Goal: Task Accomplishment & Management: Complete application form

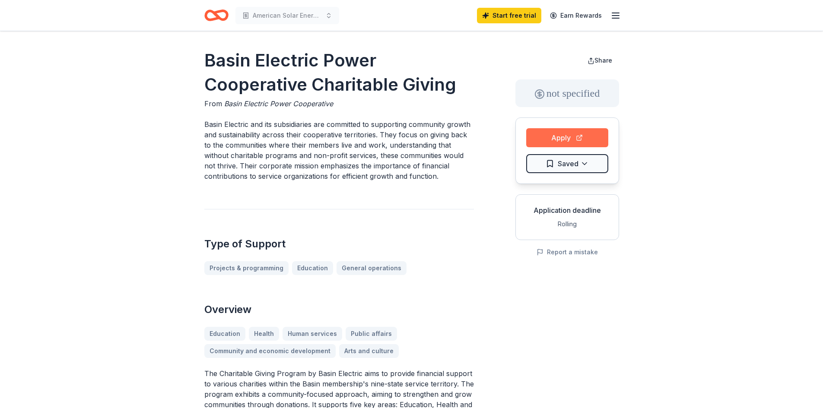
click at [561, 136] on button "Apply" at bounding box center [567, 137] width 82 height 19
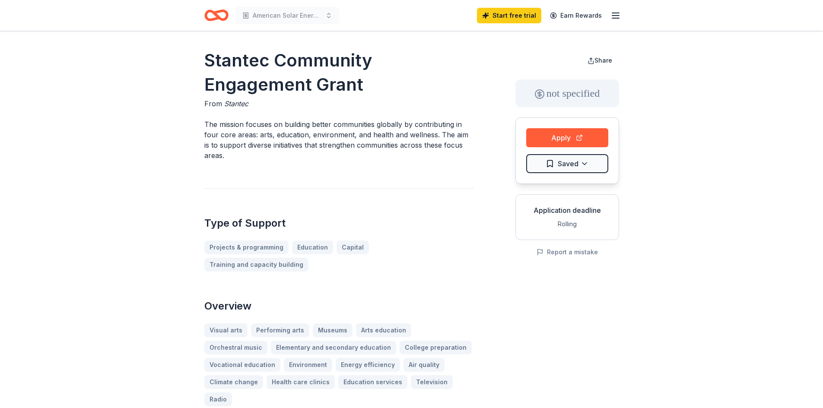
scroll to position [2, 0]
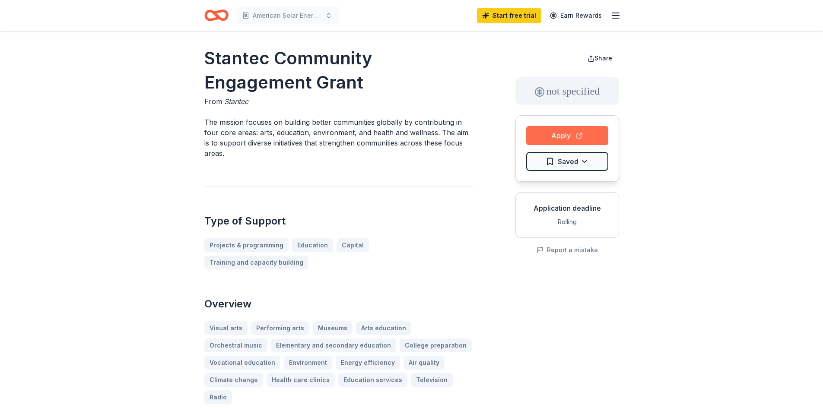
click at [558, 142] on button "Apply" at bounding box center [567, 135] width 82 height 19
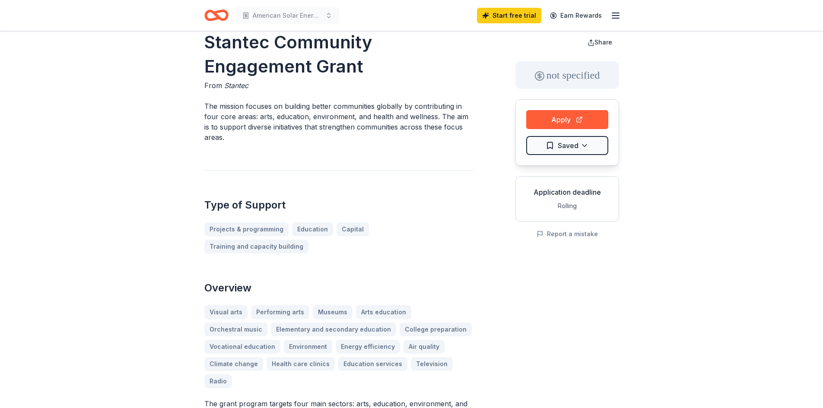
scroll to position [0, 0]
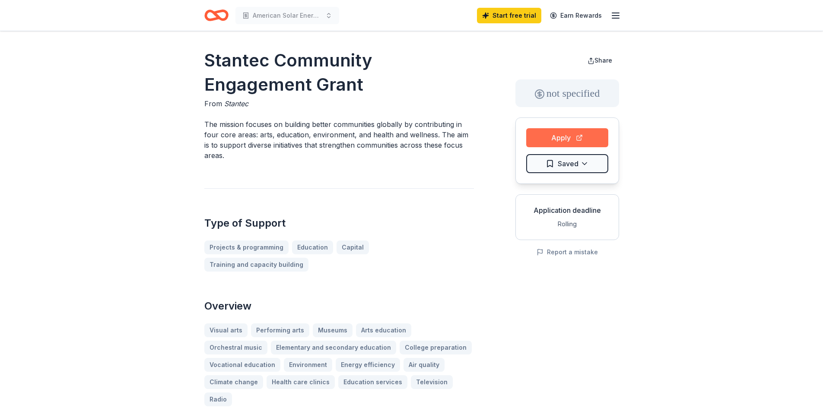
click at [555, 135] on button "Apply" at bounding box center [567, 137] width 82 height 19
click at [613, 18] on line "button" at bounding box center [615, 18] width 7 height 0
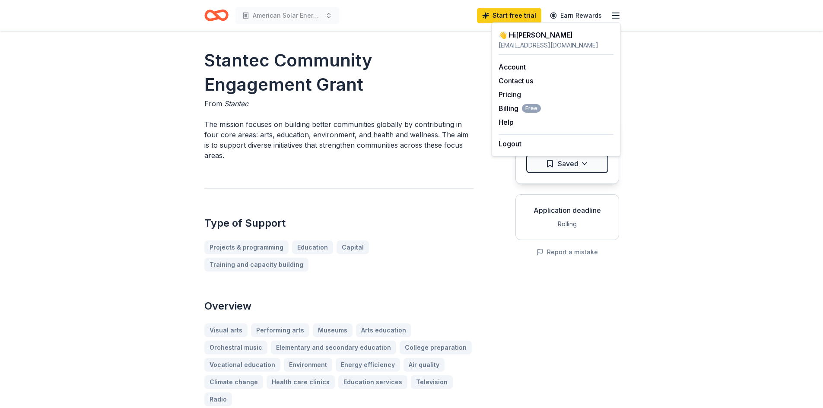
click at [412, 93] on h1 "Stantec Community Engagement Grant" at bounding box center [339, 72] width 270 height 48
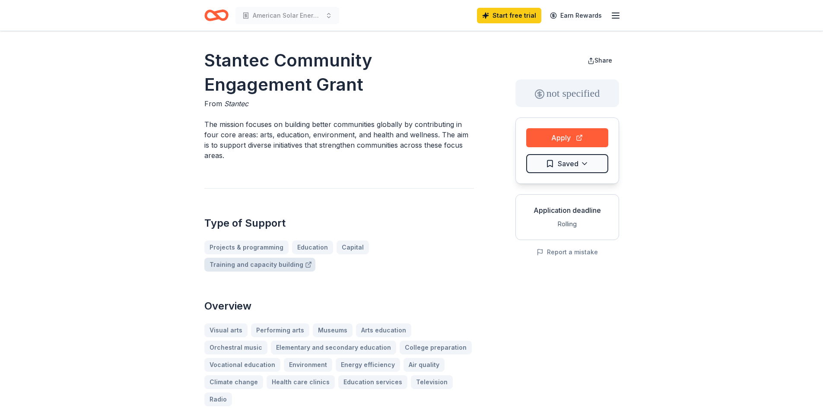
click at [316, 258] on link "Training and capacity building" at bounding box center [259, 265] width 111 height 14
